Goal: Task Accomplishment & Management: Use online tool/utility

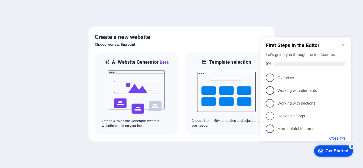
click at [338, 138] on button "Close this" at bounding box center [337, 138] width 16 height 4
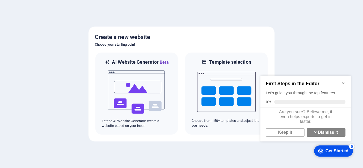
click at [345, 81] on icon "Minimize checklist" at bounding box center [343, 83] width 4 height 4
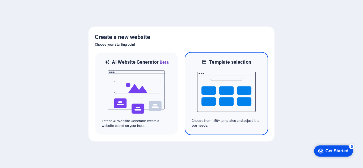
click at [249, 116] on img at bounding box center [226, 91] width 58 height 53
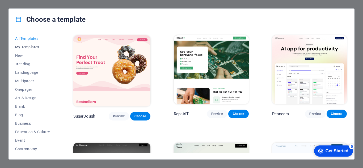
click at [25, 47] on span "My Templates" at bounding box center [32, 47] width 35 height 4
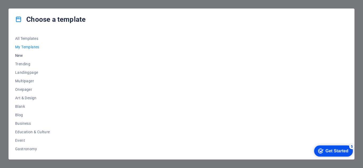
click at [23, 54] on span "New" at bounding box center [32, 55] width 35 height 4
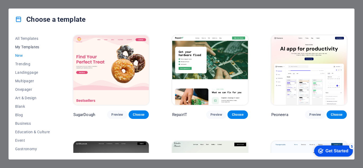
click at [26, 47] on span "My Templates" at bounding box center [32, 47] width 35 height 4
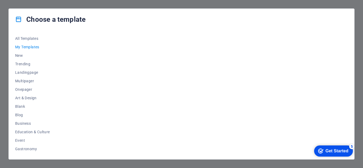
click at [334, 152] on div "Get Started" at bounding box center [337, 151] width 23 height 5
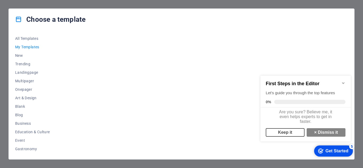
click at [299, 136] on link "Keep it" at bounding box center [285, 132] width 39 height 9
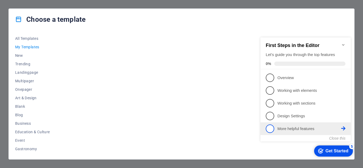
click at [272, 130] on span "5" at bounding box center [270, 129] width 9 height 9
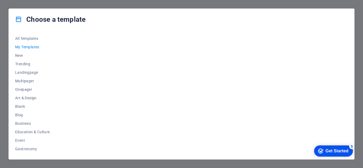
click at [235, 4] on div "Choose a template All Templates My Templates New Trending Landingpage Multipage…" at bounding box center [181, 84] width 363 height 168
click at [253, 17] on div "Choose a template" at bounding box center [182, 19] width 346 height 21
click at [58, 80] on div "All Templates My Templates New Trending Landingpage Multipager Onepager Art & D…" at bounding box center [182, 94] width 346 height 129
drag, startPoint x: 57, startPoint y: 79, endPoint x: 57, endPoint y: 85, distance: 5.6
click at [57, 85] on div "All Templates My Templates New Trending Landingpage Multipager Onepager Art & D…" at bounding box center [182, 94] width 346 height 129
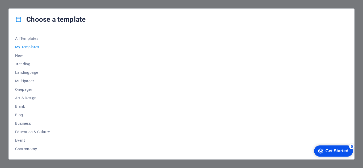
click at [26, 45] on span "My Templates" at bounding box center [32, 47] width 35 height 4
